Goal: Task Accomplishment & Management: Manage account settings

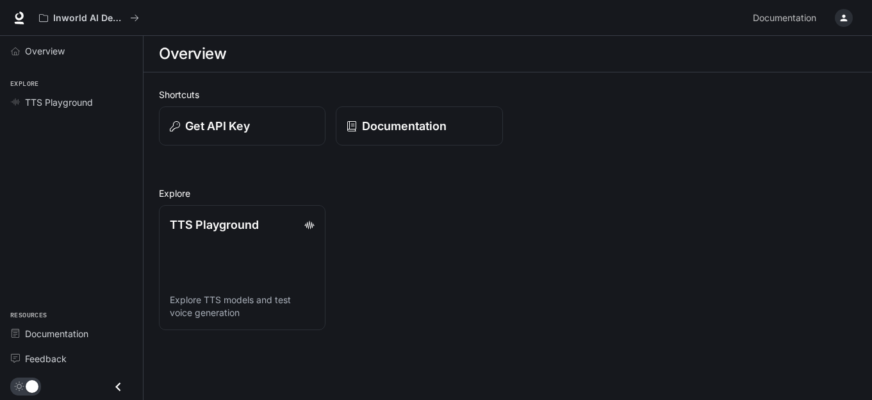
click at [842, 17] on icon "button" at bounding box center [844, 18] width 10 height 10
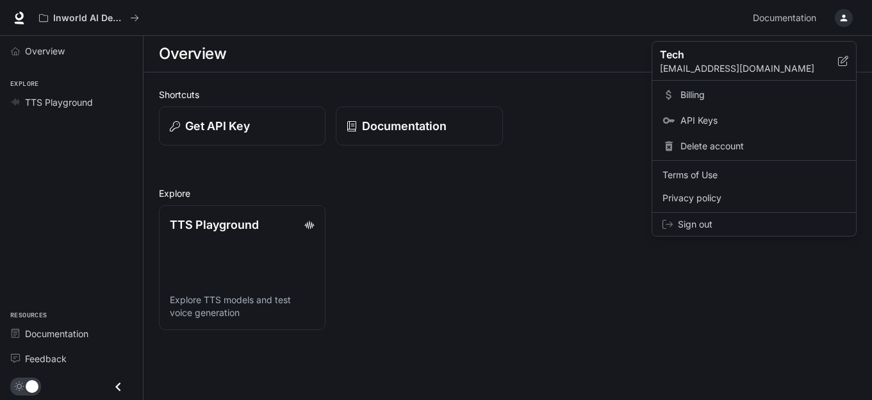
click at [731, 97] on span "Billing" at bounding box center [763, 94] width 165 height 13
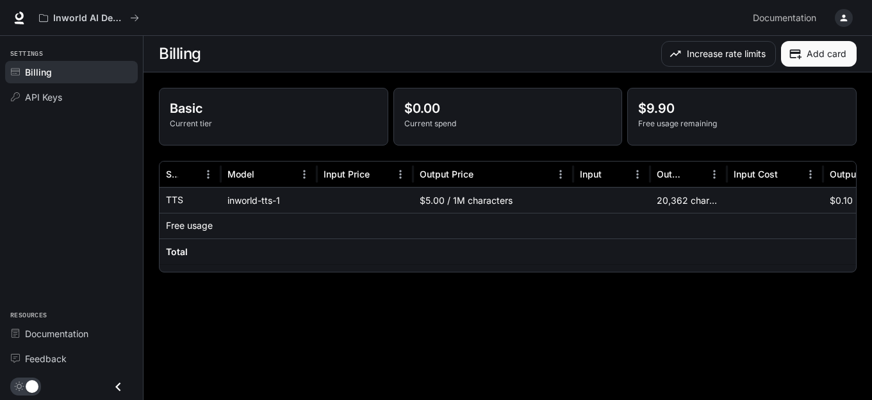
click at [822, 50] on button "Add card" at bounding box center [819, 54] width 76 height 26
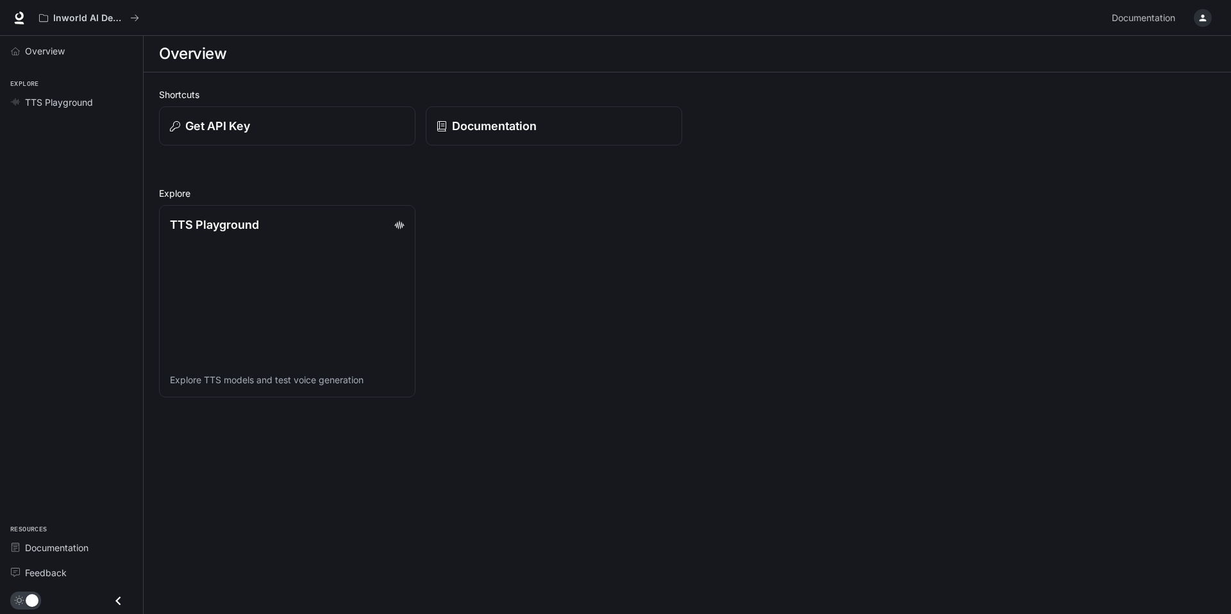
click at [1203, 19] on icon "button" at bounding box center [1202, 18] width 10 height 10
click at [1077, 87] on link "Billing" at bounding box center [1112, 94] width 199 height 23
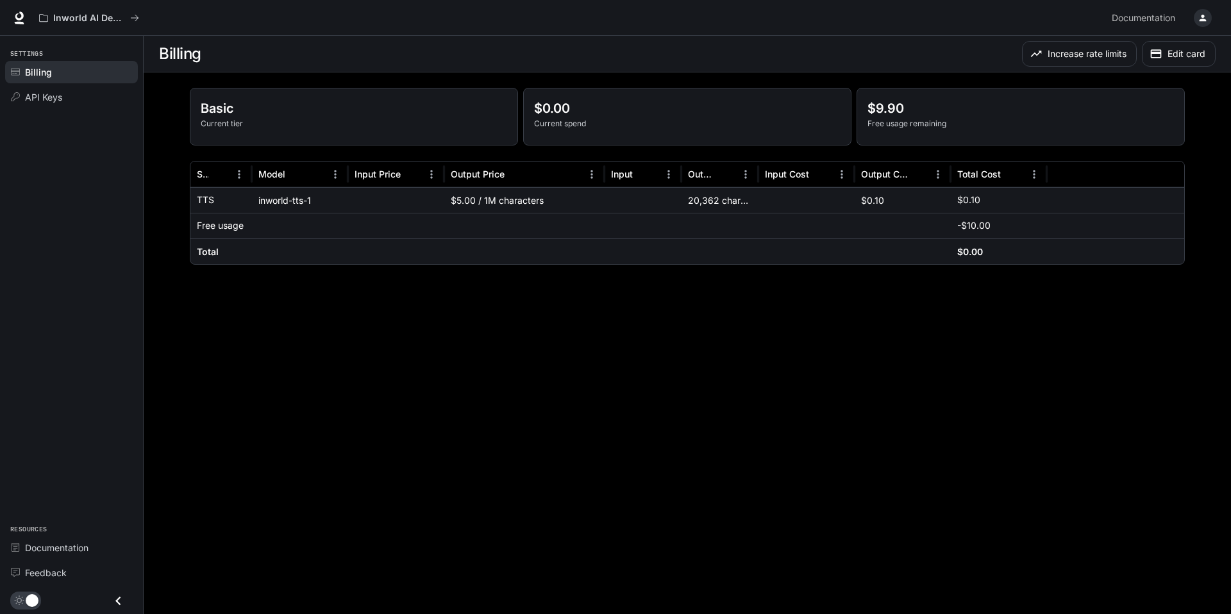
click at [715, 392] on main "Billing Increase rate limits Edit card Basic Current tier $0.00 Current spend $…" at bounding box center [687, 325] width 1087 height 578
